Goal: Task Accomplishment & Management: Use online tool/utility

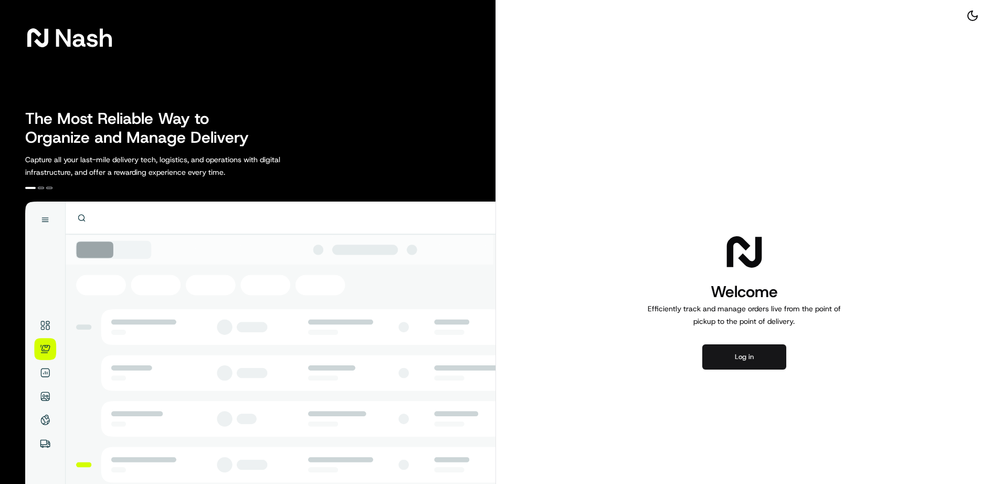
click at [743, 362] on button "Log in" at bounding box center [744, 356] width 84 height 25
